Goal: Check status: Check status

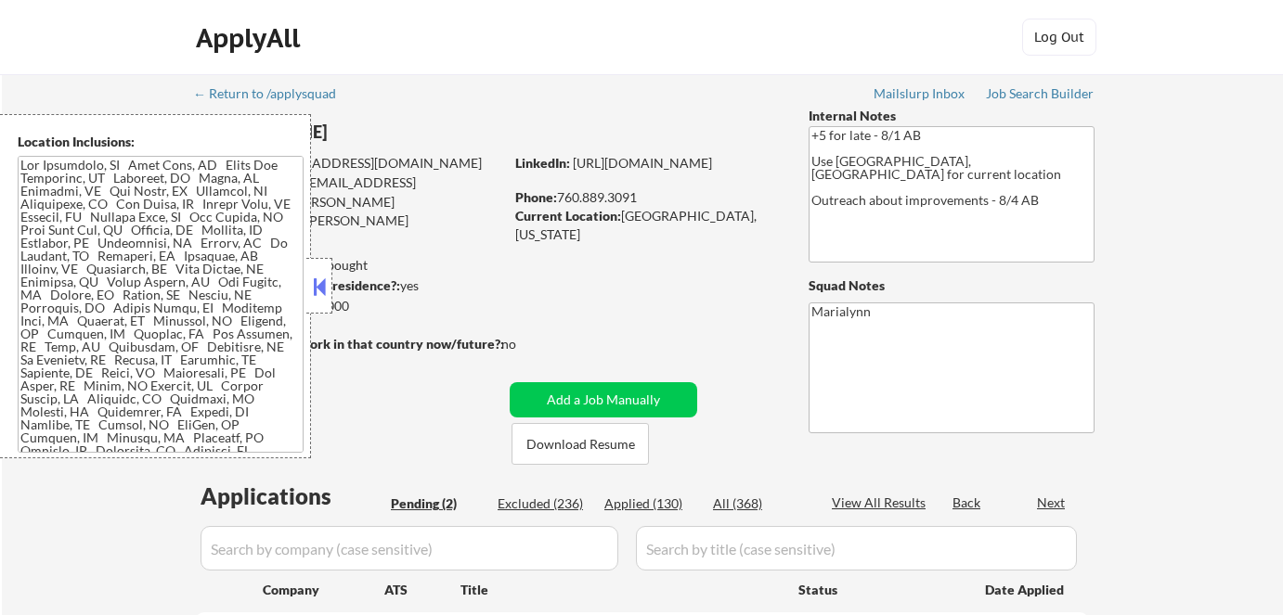
select select ""pending""
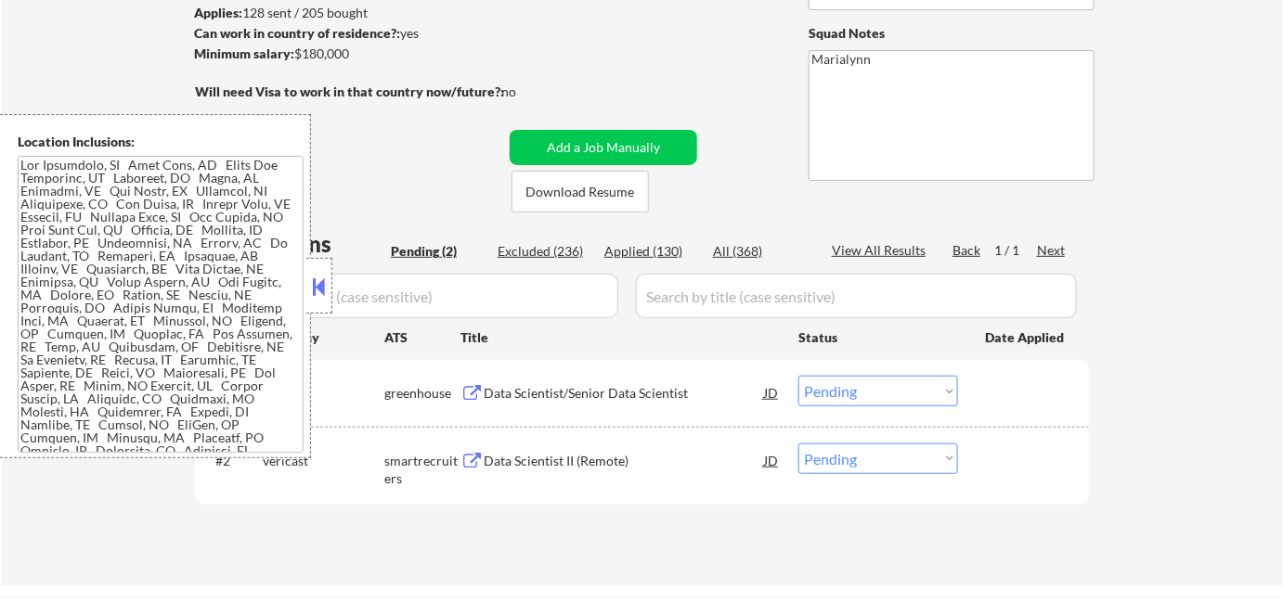
click at [330, 276] on div at bounding box center [319, 286] width 26 height 56
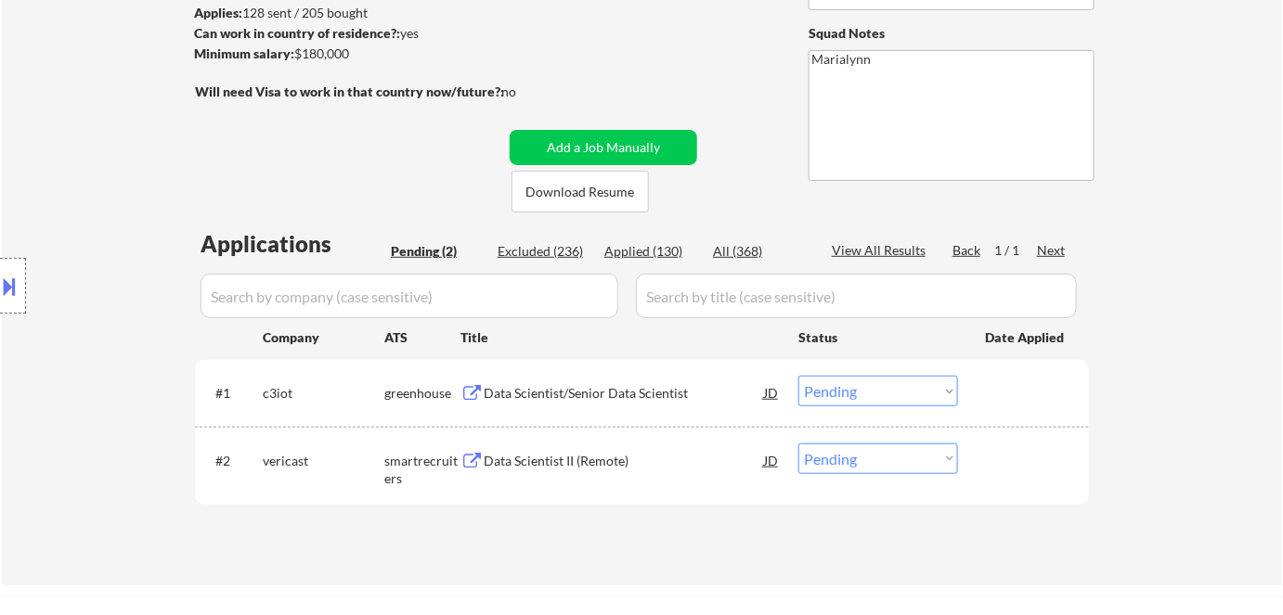
click at [662, 253] on div "Applied (130)" at bounding box center [650, 251] width 93 height 19
select select ""applied""
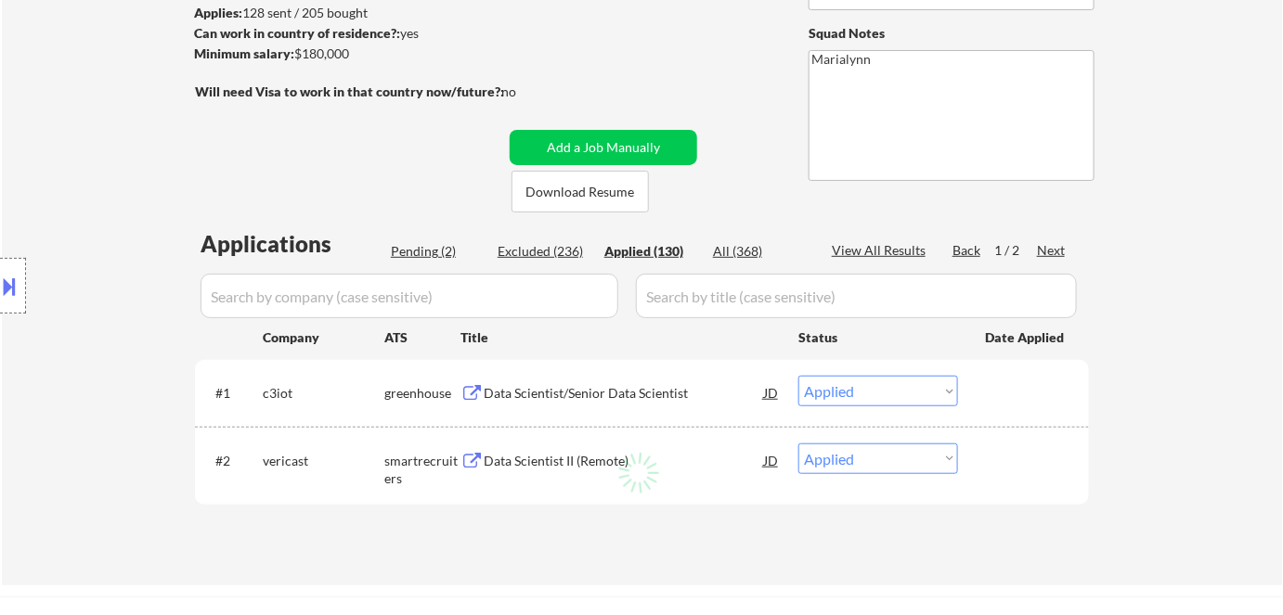
select select ""applied""
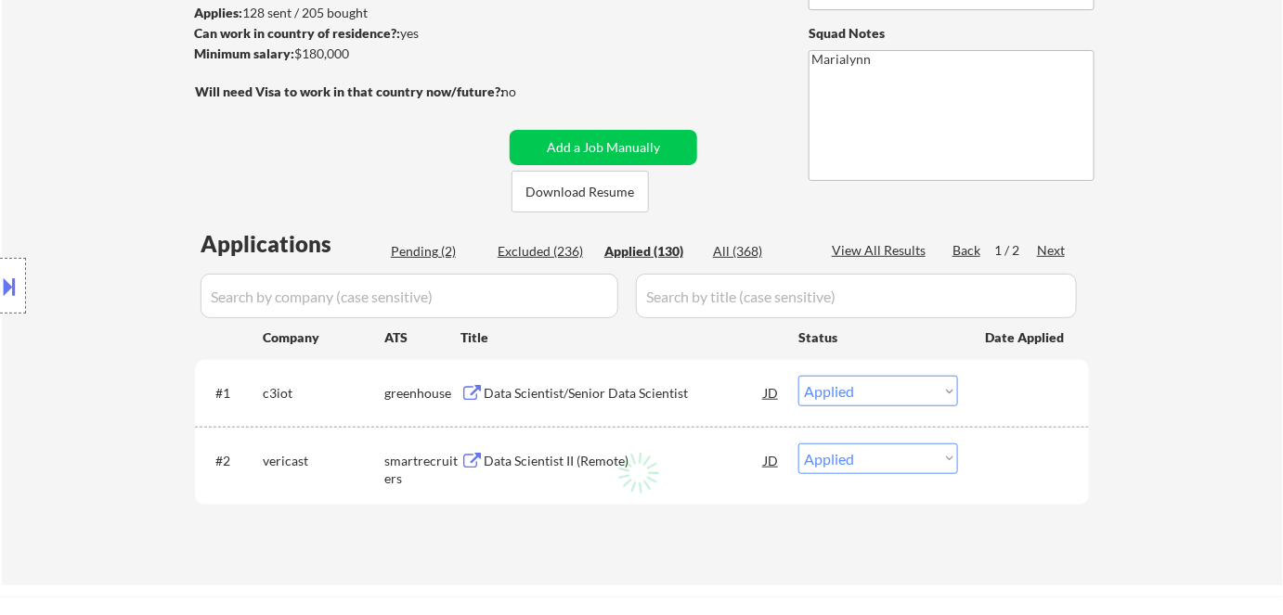
select select ""applied""
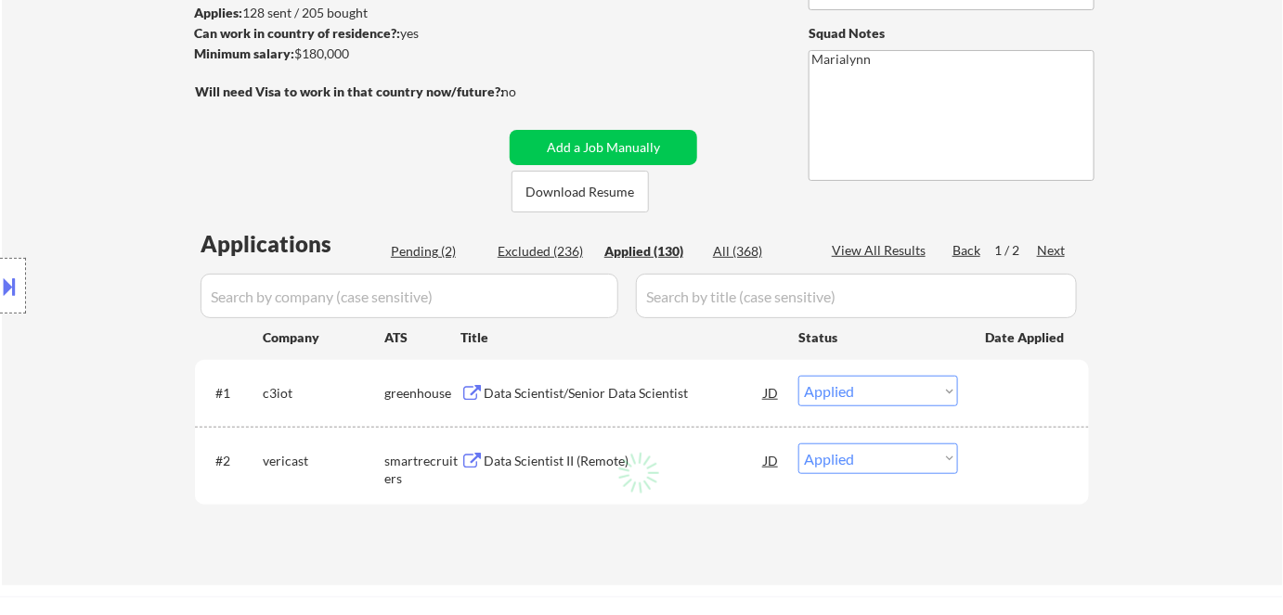
select select ""applied""
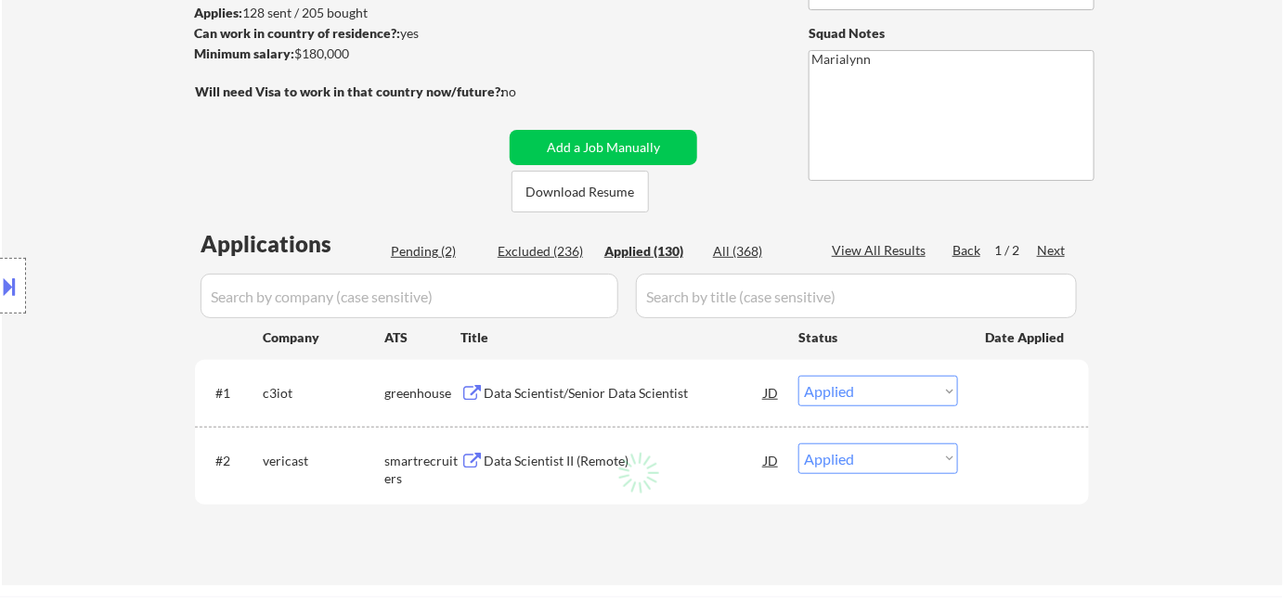
select select ""applied""
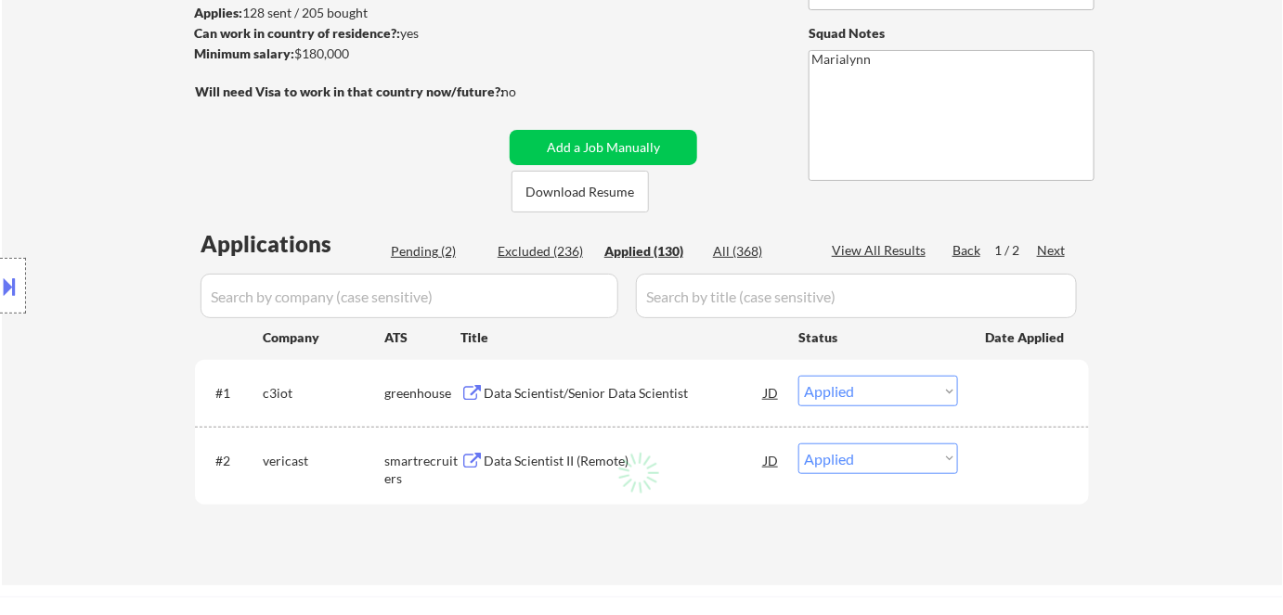
select select ""applied""
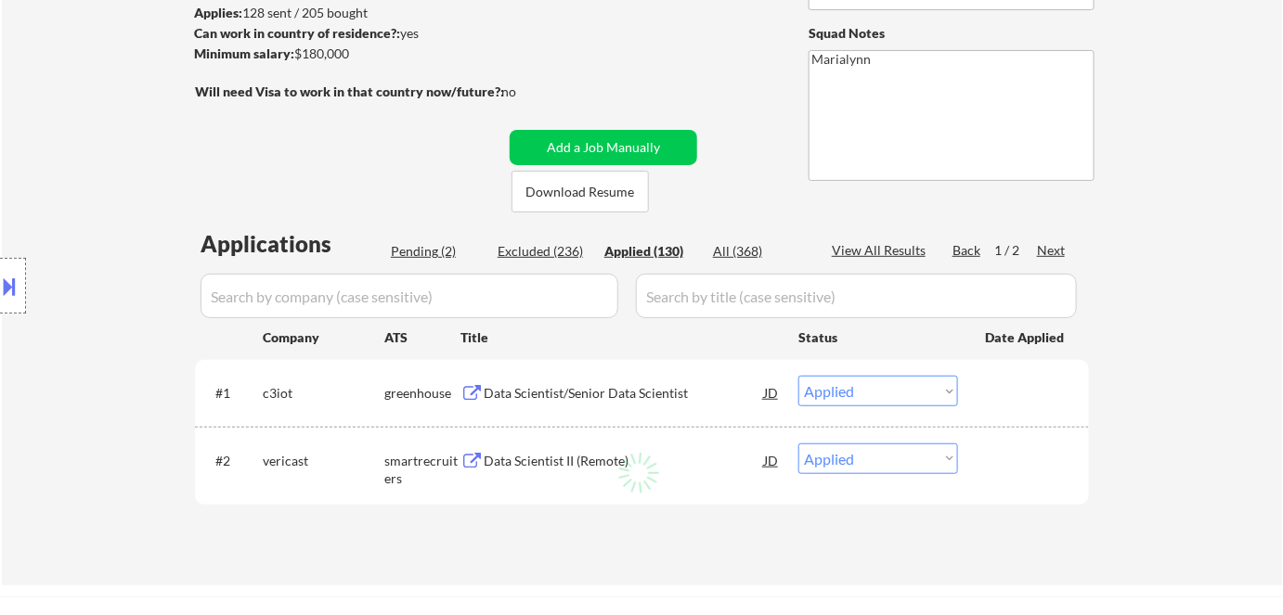
select select ""applied""
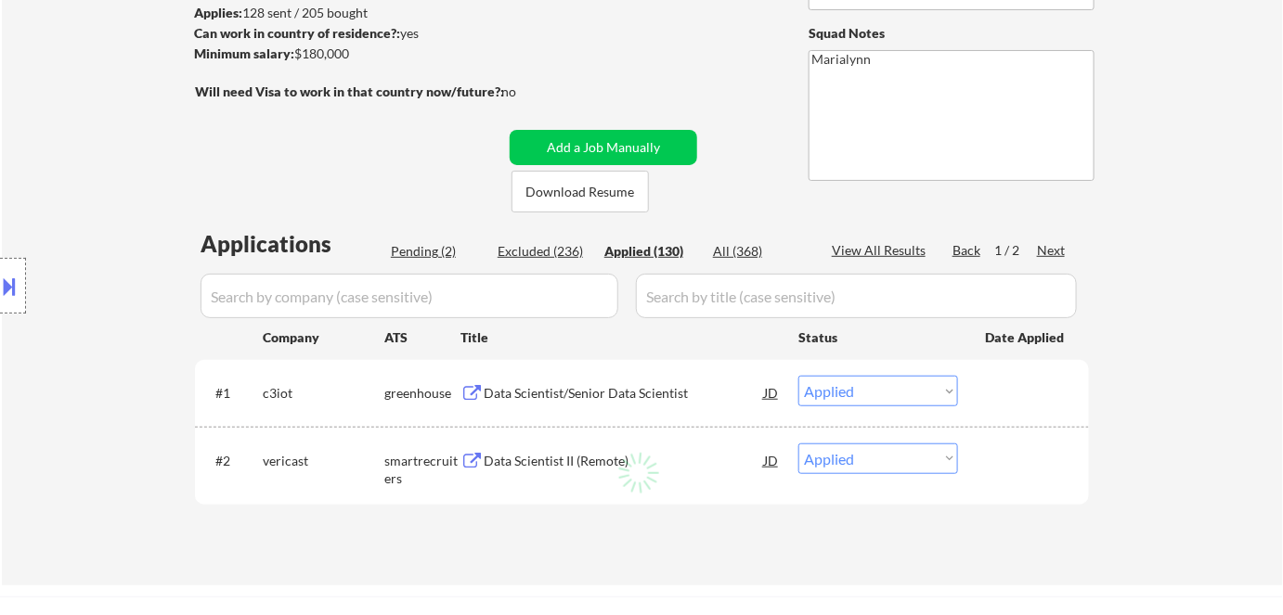
select select ""applied""
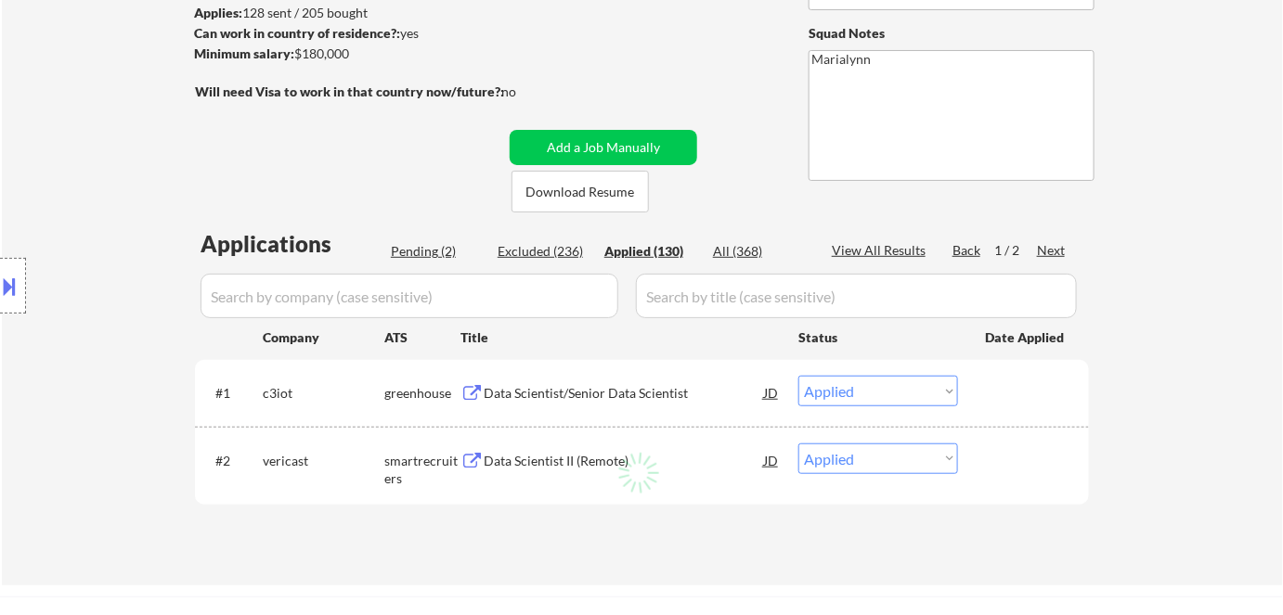
select select ""applied""
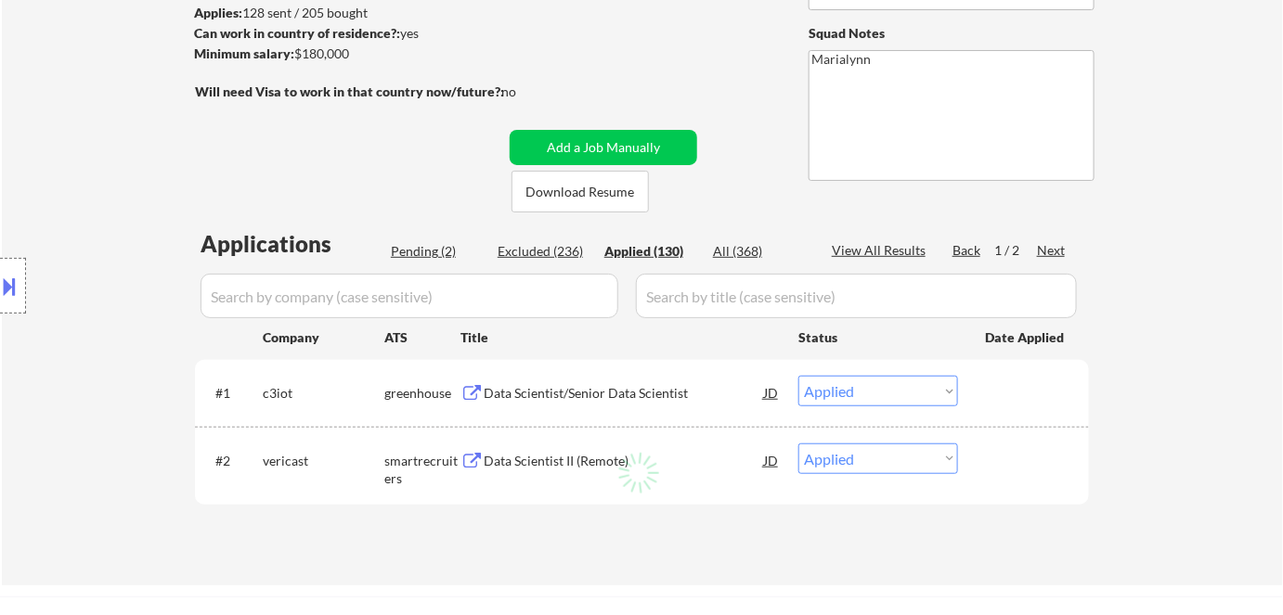
select select ""applied""
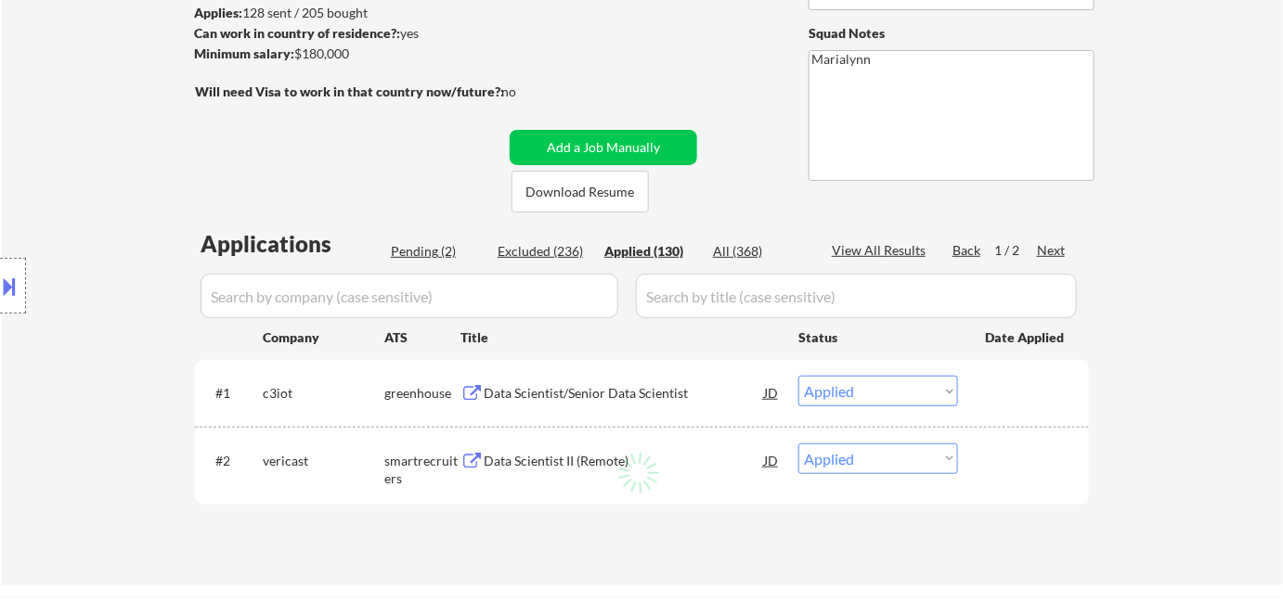
select select ""applied""
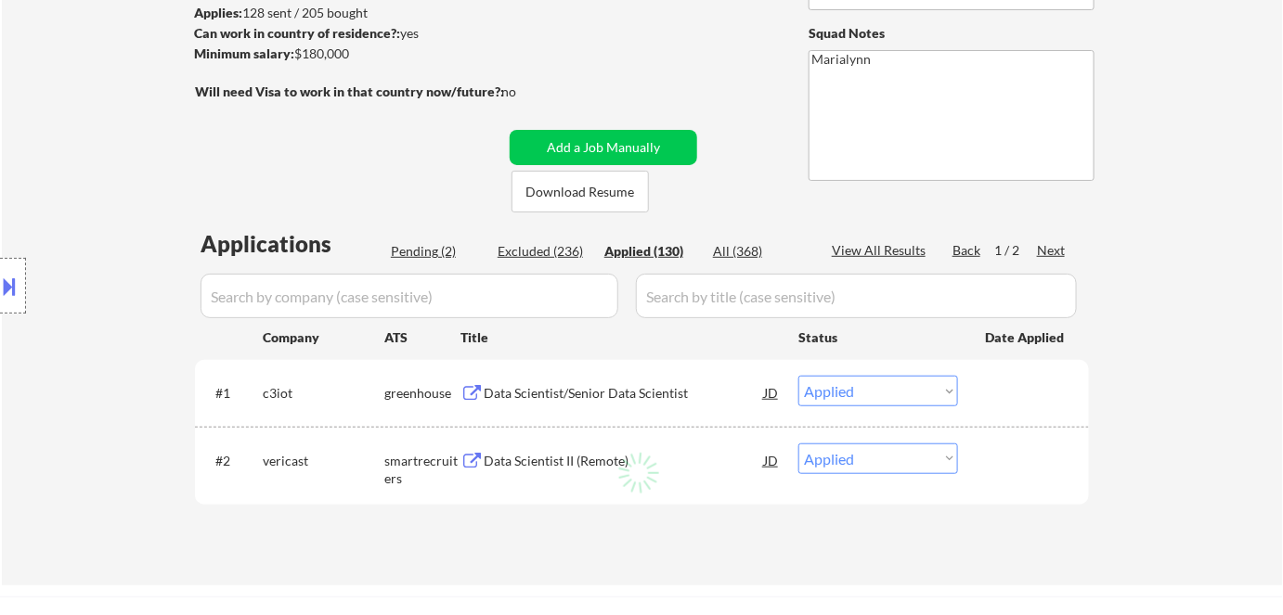
select select ""applied""
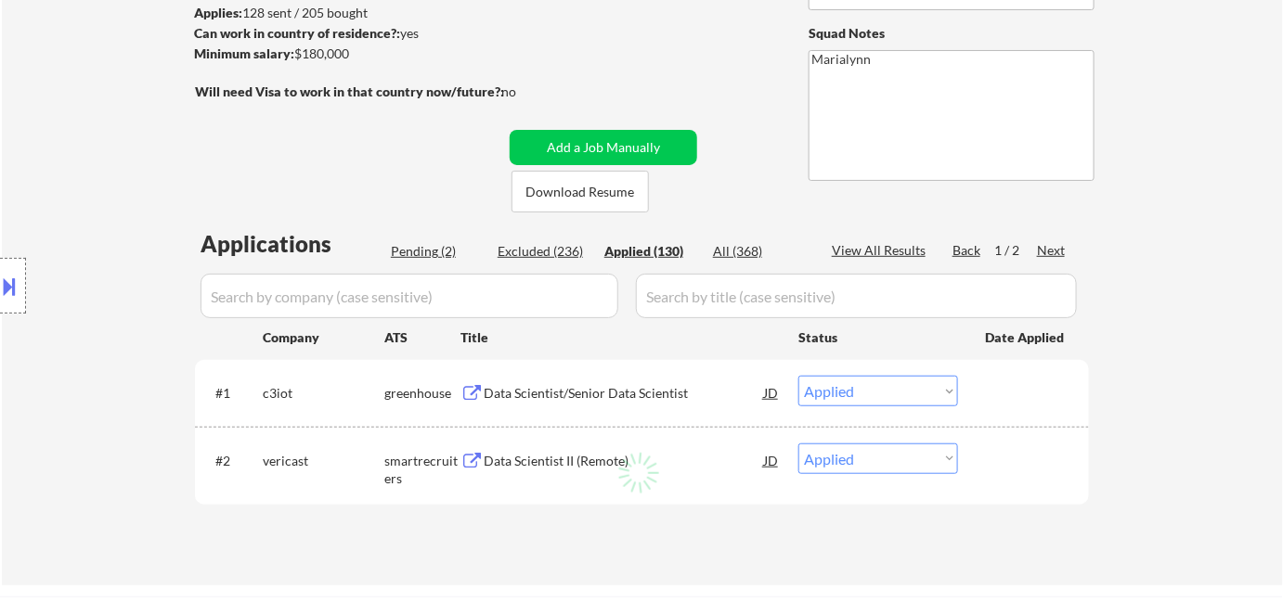
select select ""applied""
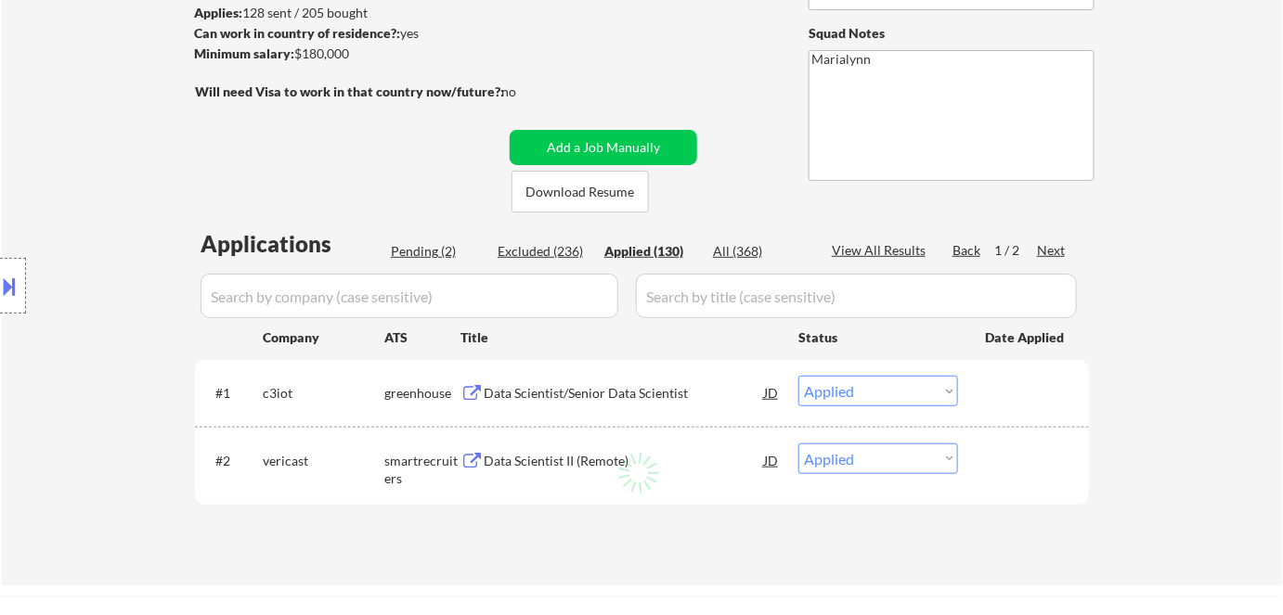
select select ""applied""
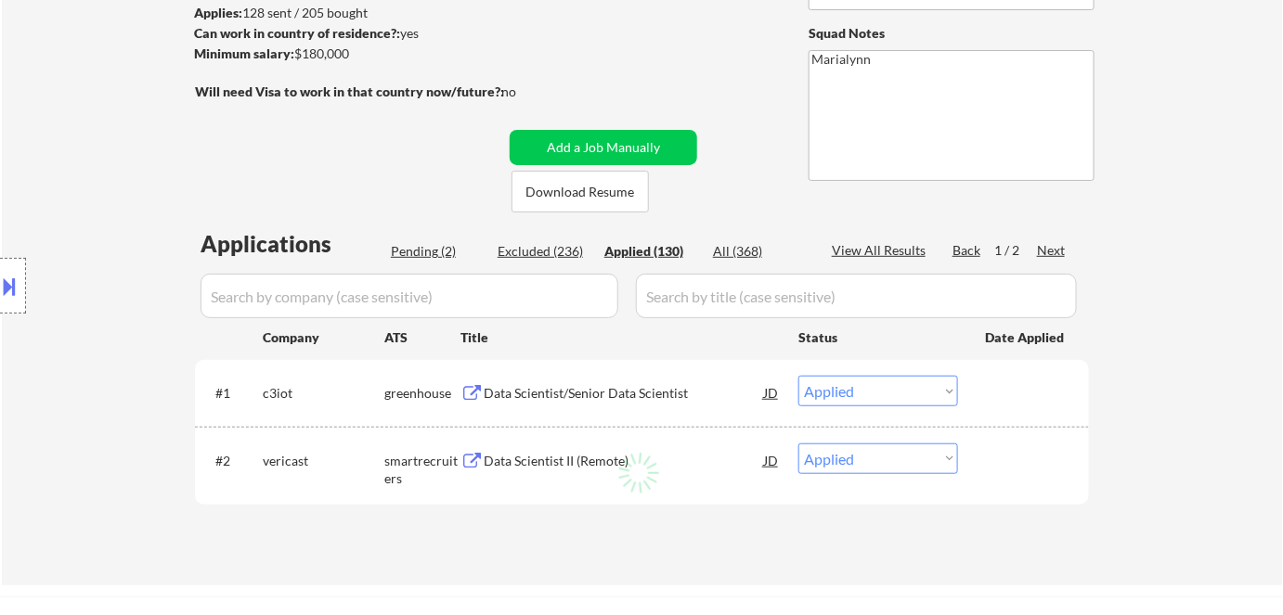
select select ""applied""
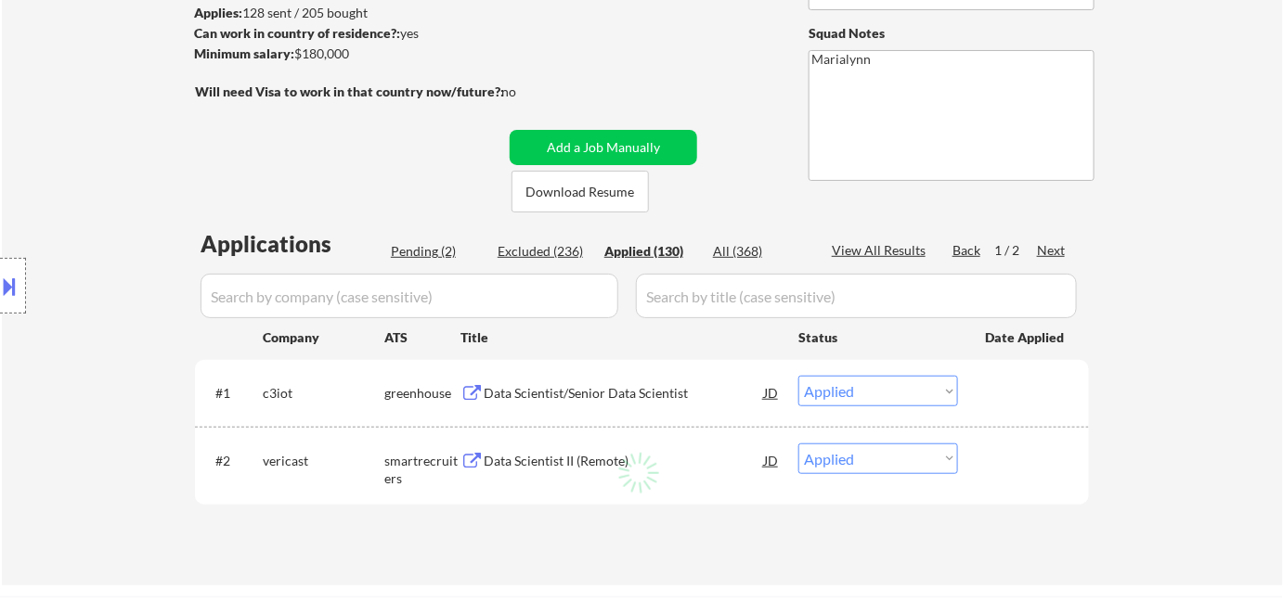
select select ""applied""
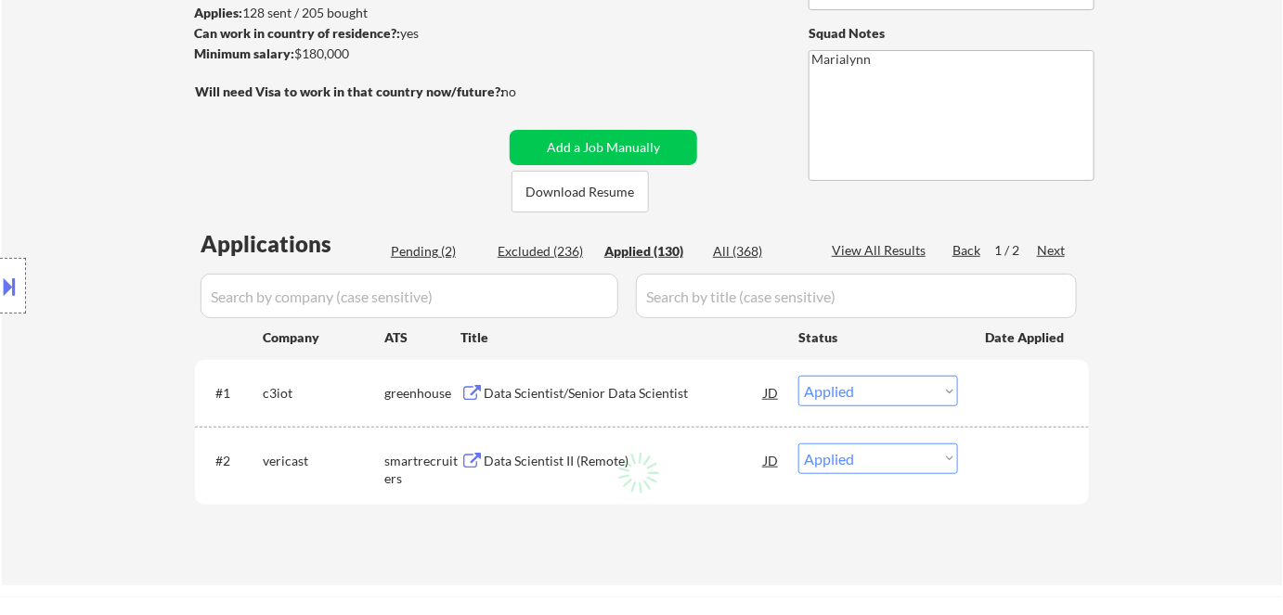
select select ""applied""
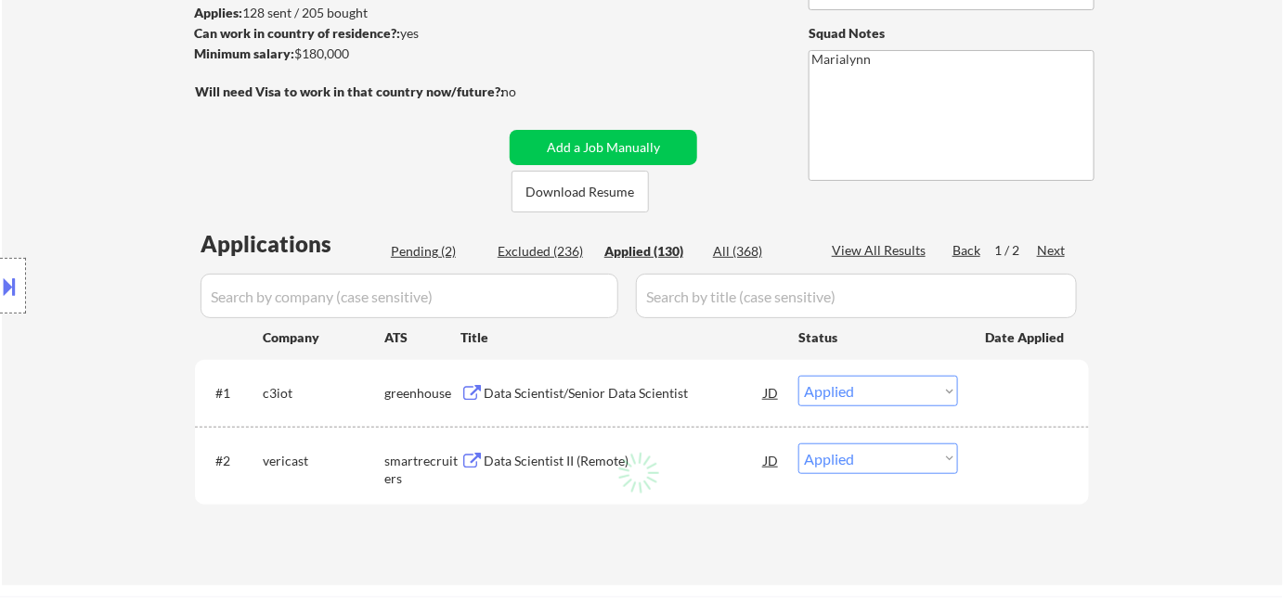
select select ""applied""
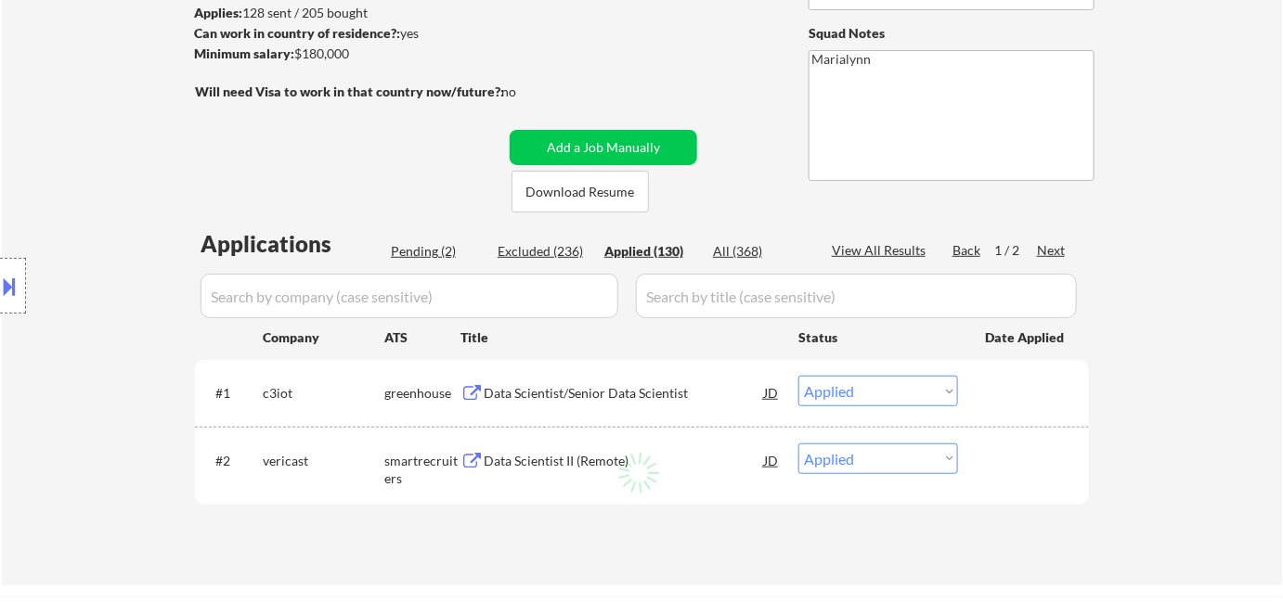
select select ""applied""
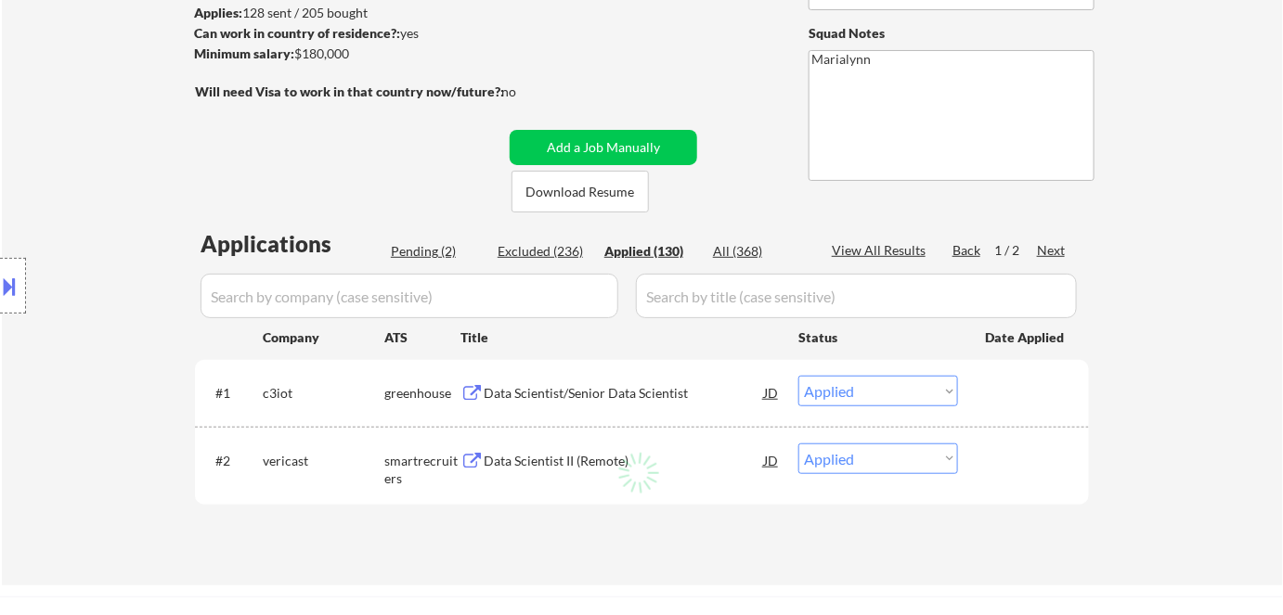
select select ""applied""
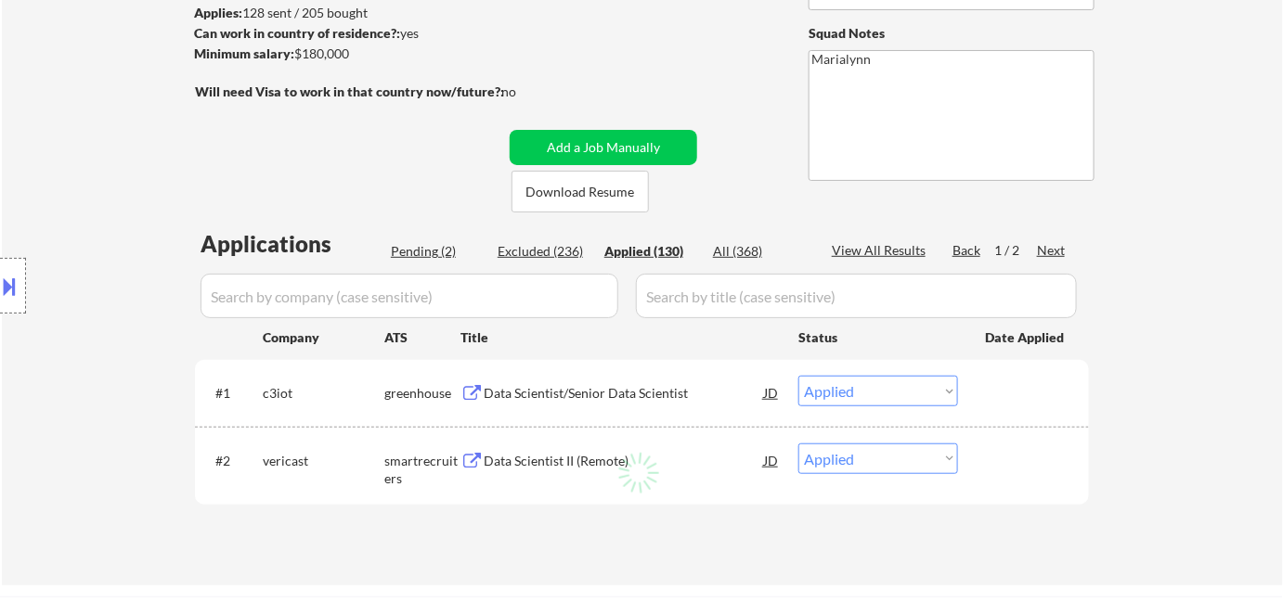
select select ""applied""
